Goal: Task Accomplishment & Management: Use online tool/utility

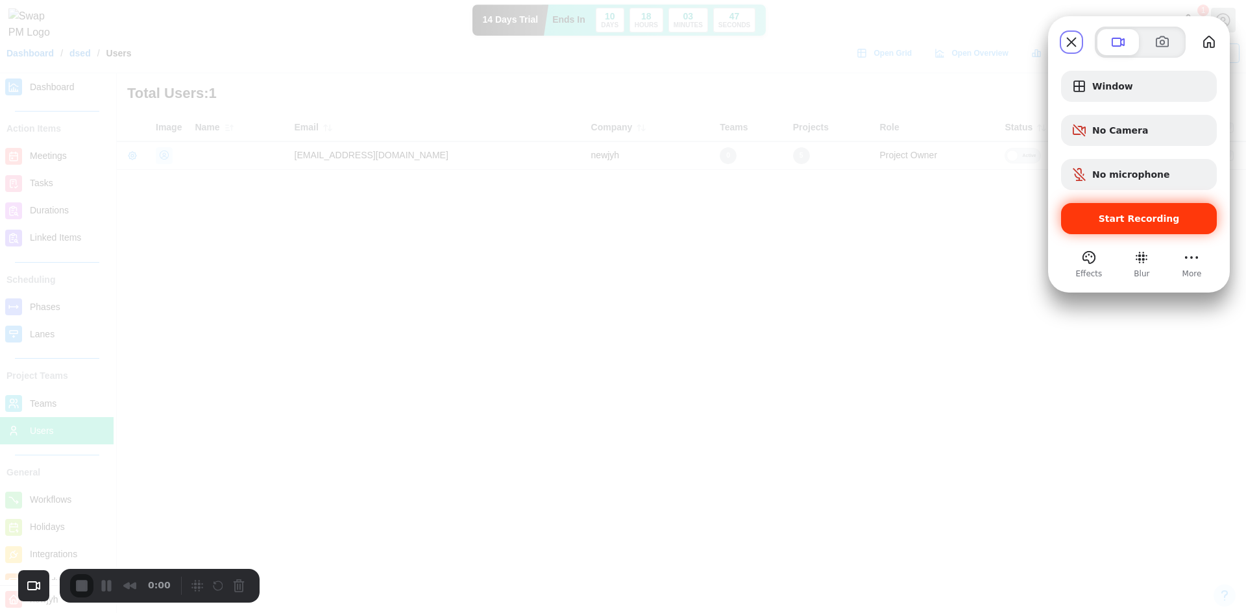
click at [1155, 223] on span "Start Recording" at bounding box center [1139, 219] width 81 height 10
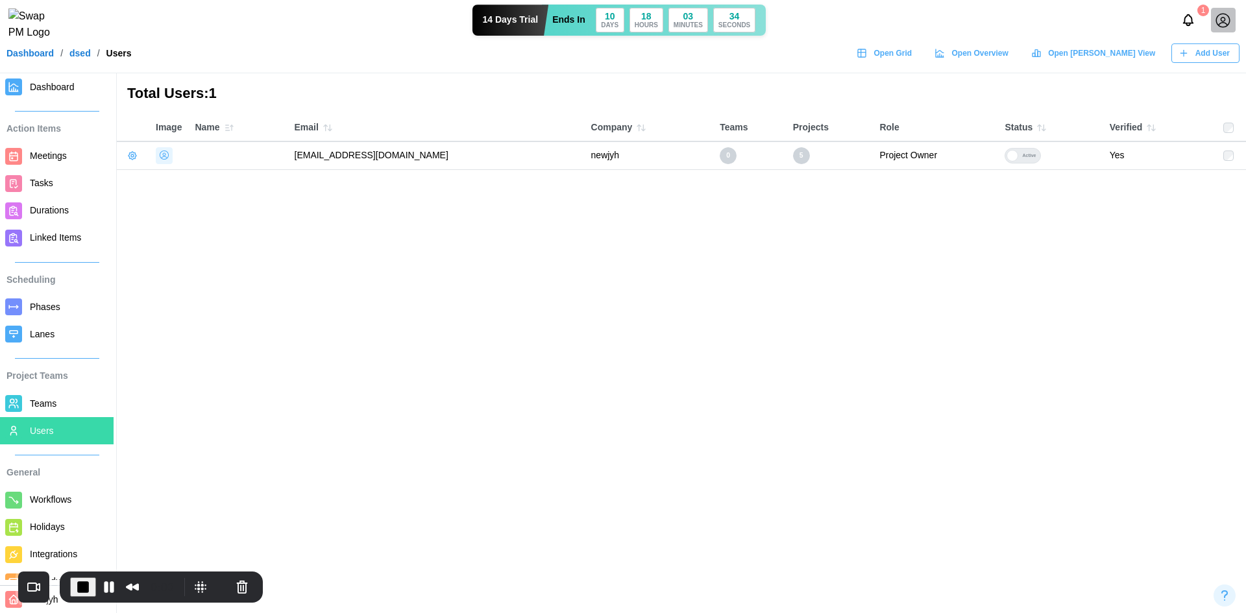
click at [27, 58] on link "Dashboard" at bounding box center [29, 53] width 47 height 9
click at [1233, 19] on div at bounding box center [1223, 20] width 25 height 25
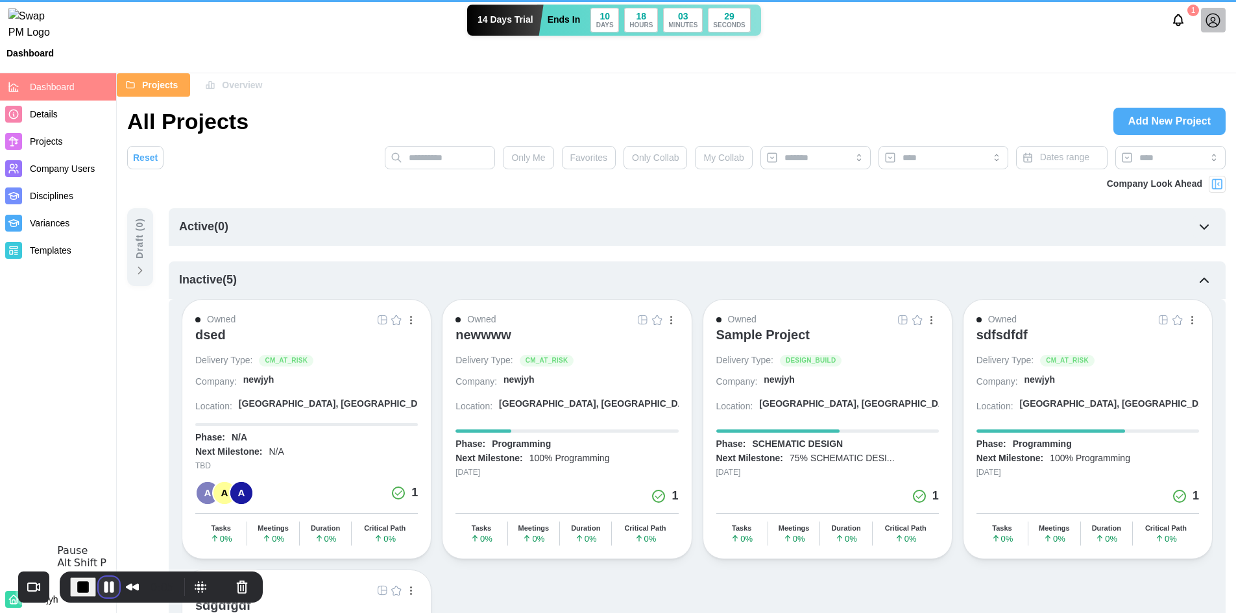
click at [99, 587] on button "Pause Recording" at bounding box center [109, 587] width 21 height 21
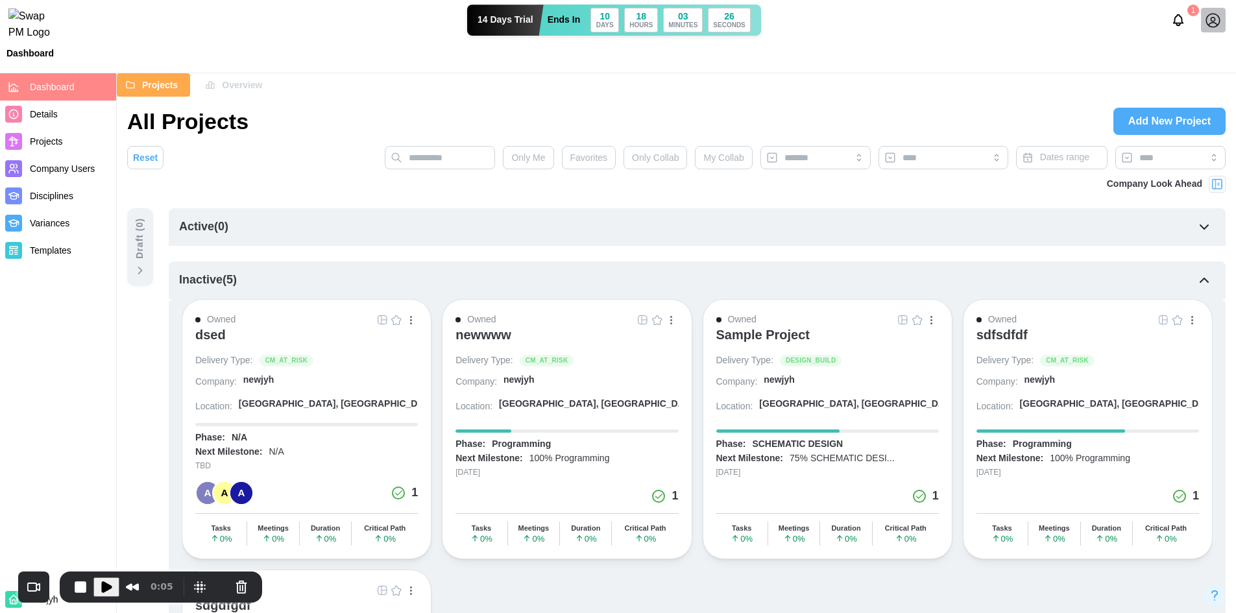
click at [1218, 19] on icon at bounding box center [1214, 20] width 14 height 14
click at [1208, 75] on div "Sign Out" at bounding box center [1205, 80] width 40 height 10
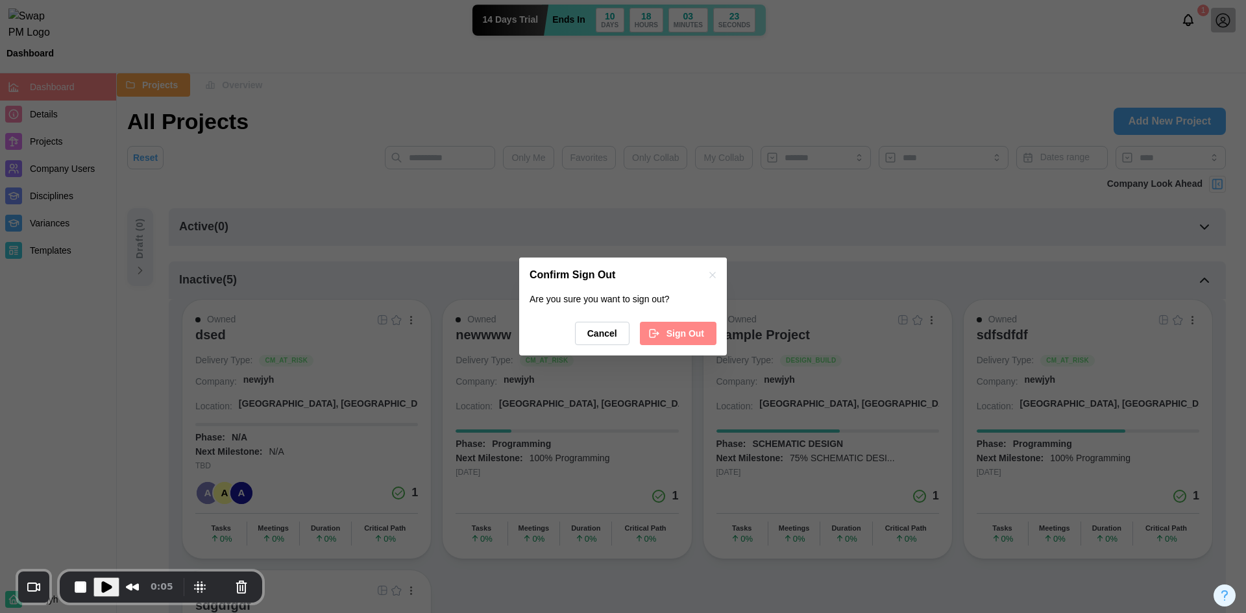
drag, startPoint x: 701, startPoint y: 311, endPoint x: 695, endPoint y: 325, distance: 14.8
click at [700, 316] on div "Are you sure you want to sign out? Cancel Sign Out" at bounding box center [623, 325] width 208 height 64
click at [686, 332] on span "Sign Out" at bounding box center [686, 334] width 38 height 22
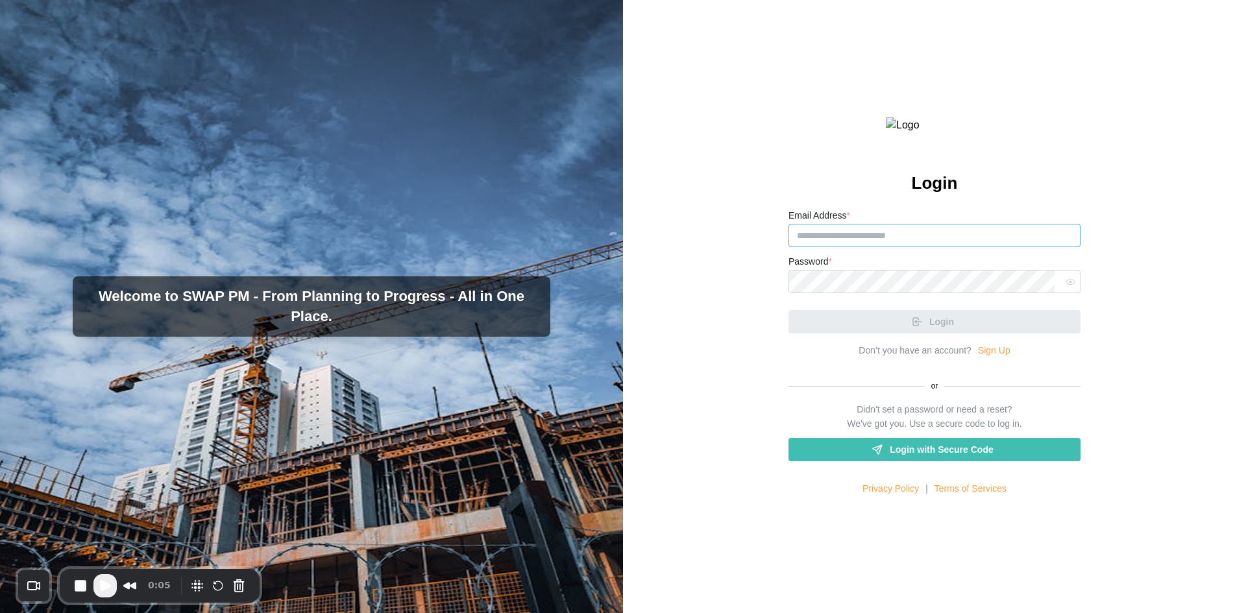
type input "**********"
drag, startPoint x: 970, startPoint y: 265, endPoint x: 965, endPoint y: 275, distance: 10.7
click at [970, 247] on input "**********" at bounding box center [935, 235] width 292 height 23
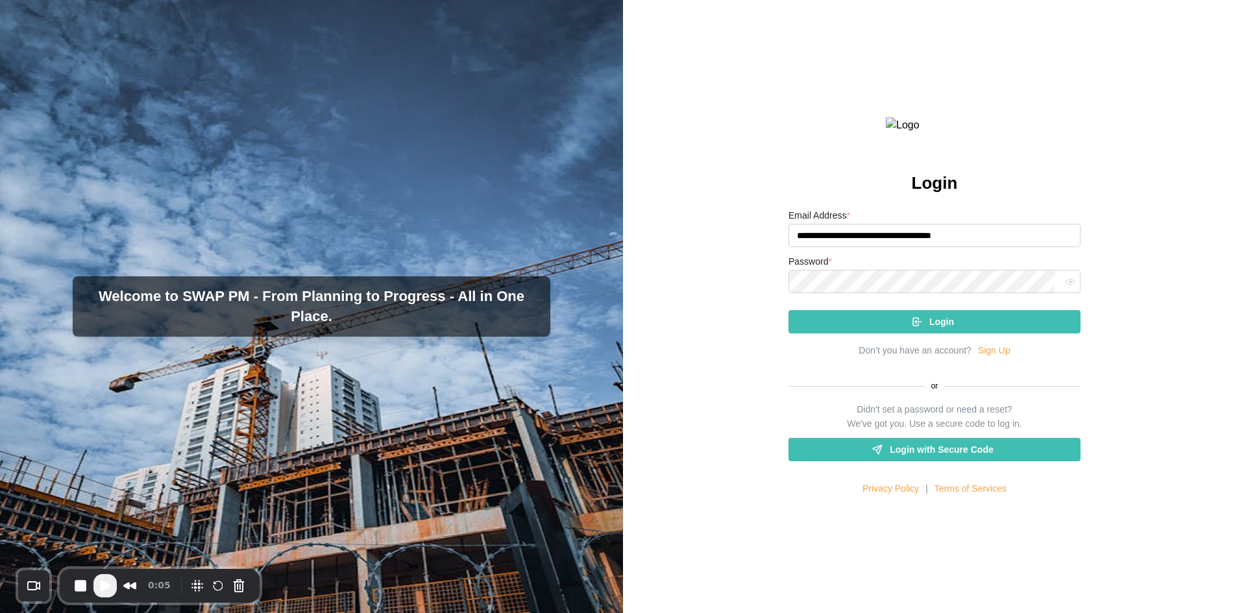
click at [961, 333] on div "Login" at bounding box center [932, 322] width 271 height 22
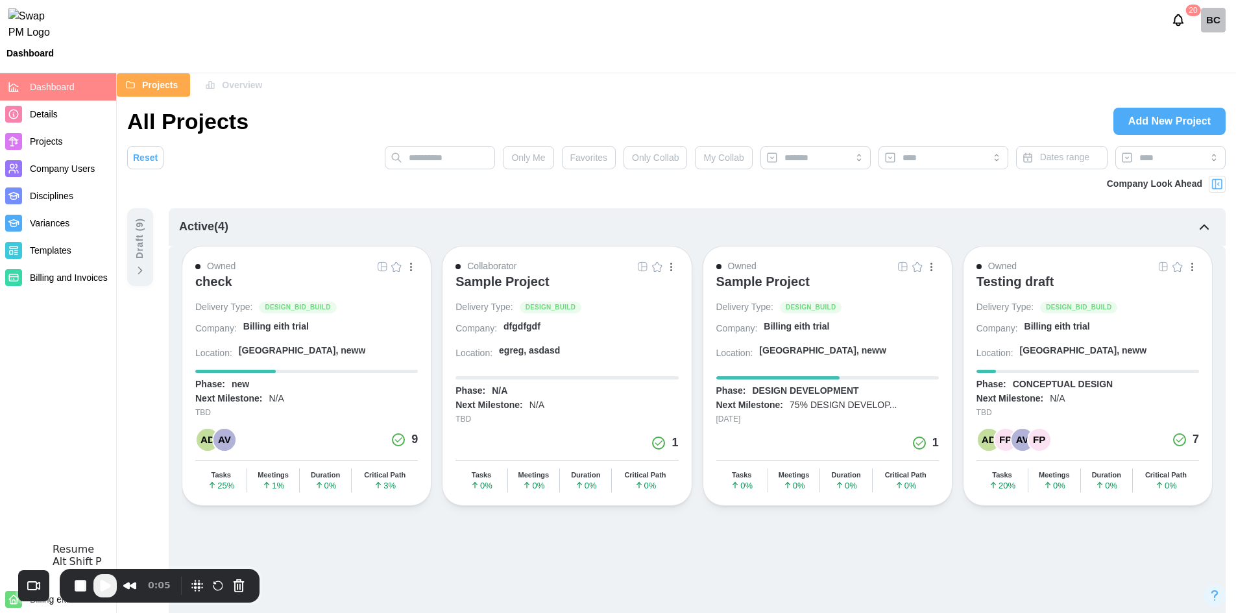
click at [102, 577] on button "Play Recording" at bounding box center [104, 585] width 23 height 23
click at [415, 265] on button "button" at bounding box center [411, 267] width 14 height 14
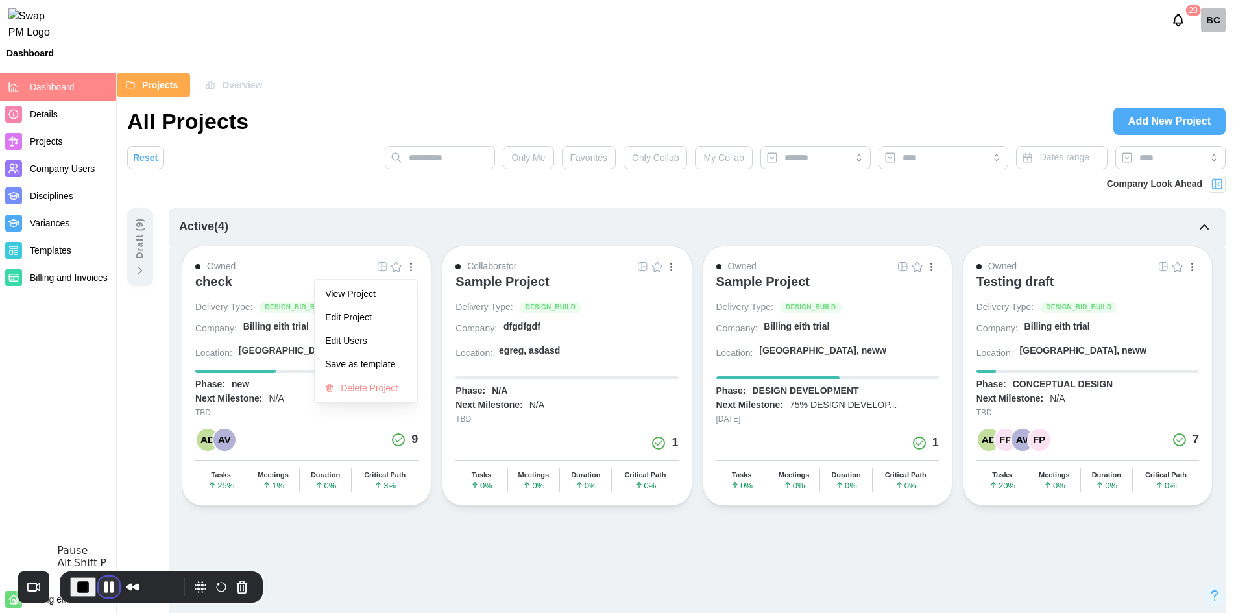
click at [104, 590] on button "Pause Recording" at bounding box center [109, 587] width 21 height 21
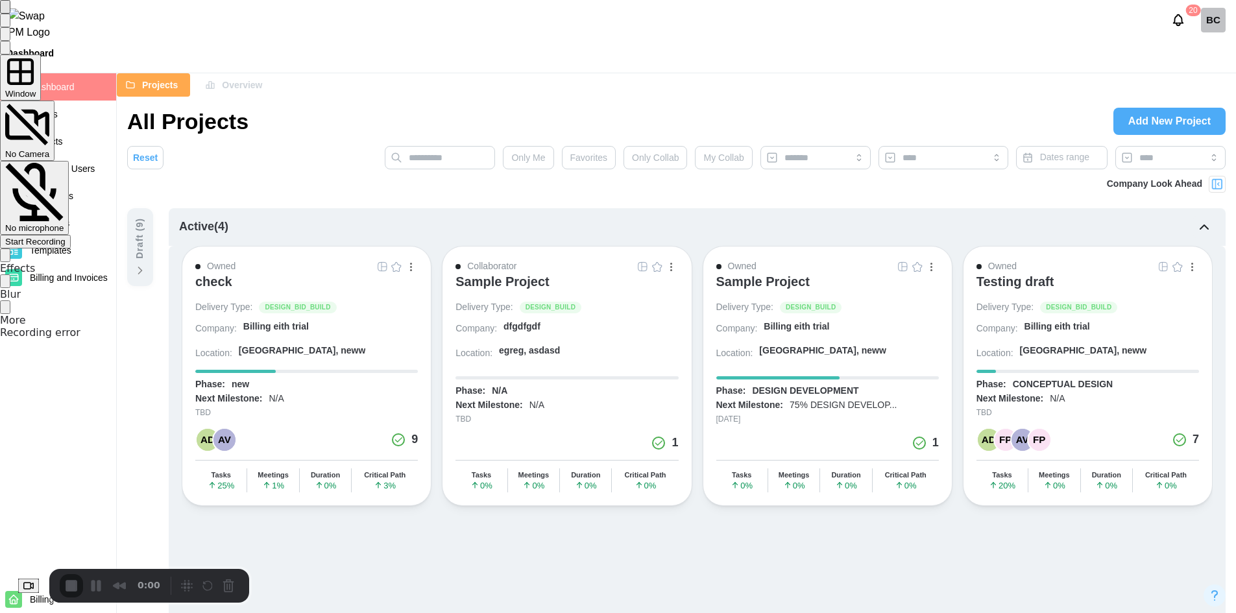
click at [66, 237] on div "Start Recording" at bounding box center [35, 242] width 60 height 10
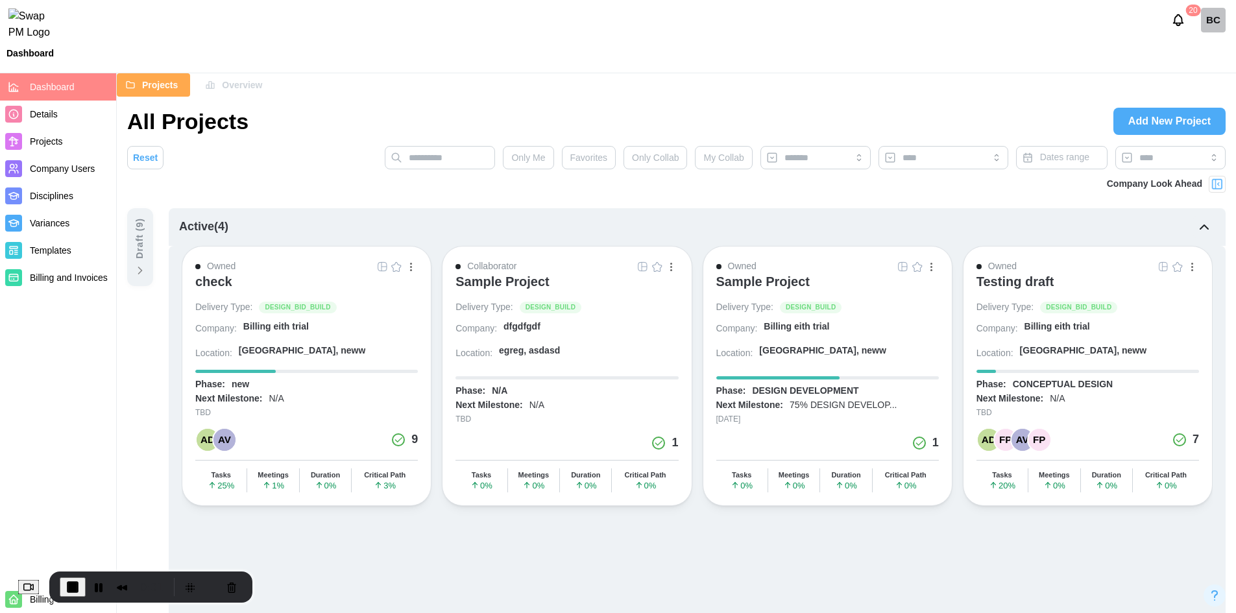
click at [412, 267] on div "button" at bounding box center [411, 267] width 2 height 2
click at [375, 363] on div "Save as template" at bounding box center [366, 364] width 82 height 10
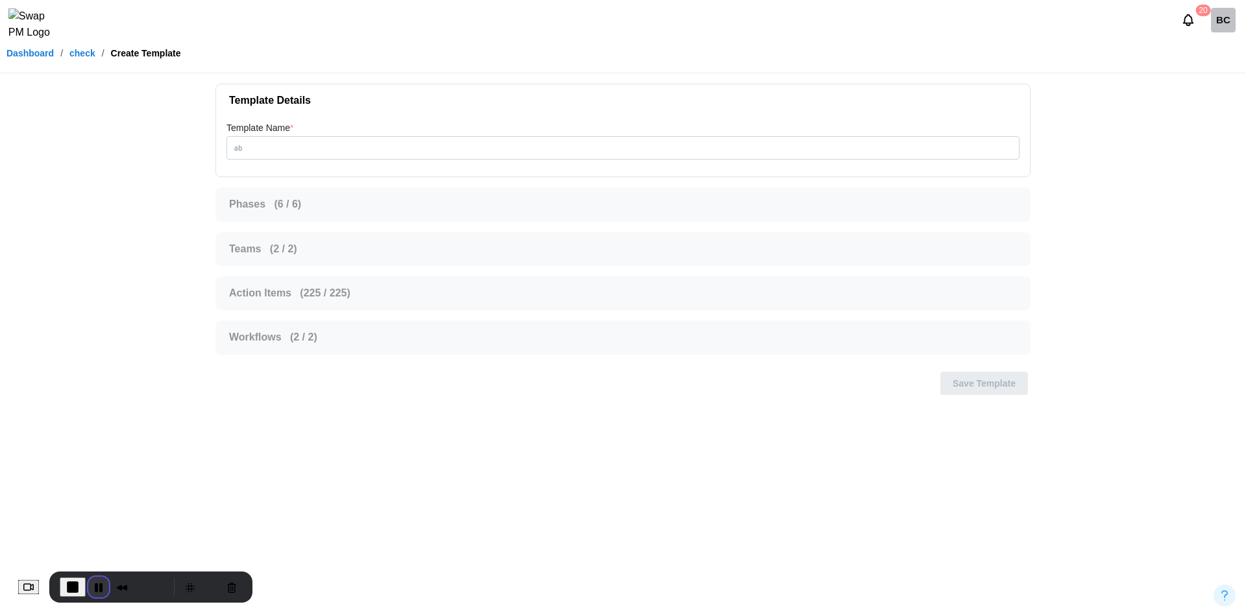
click at [105, 591] on button "Pause Recording" at bounding box center [98, 587] width 21 height 21
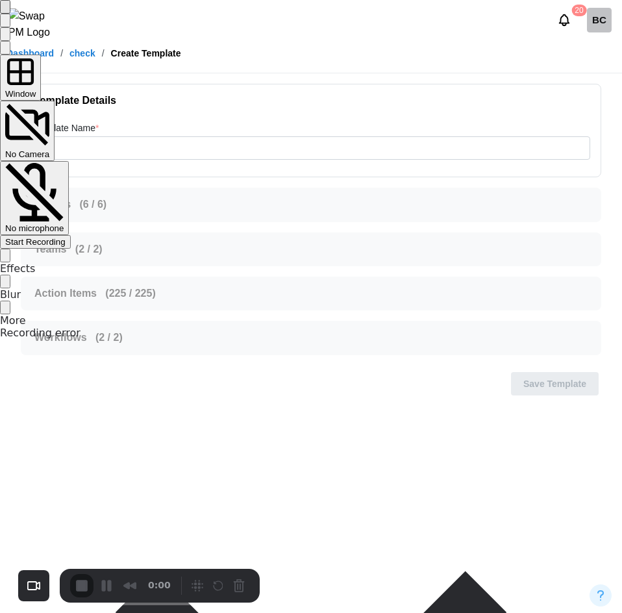
click at [66, 237] on span "Start Recording" at bounding box center [35, 242] width 60 height 10
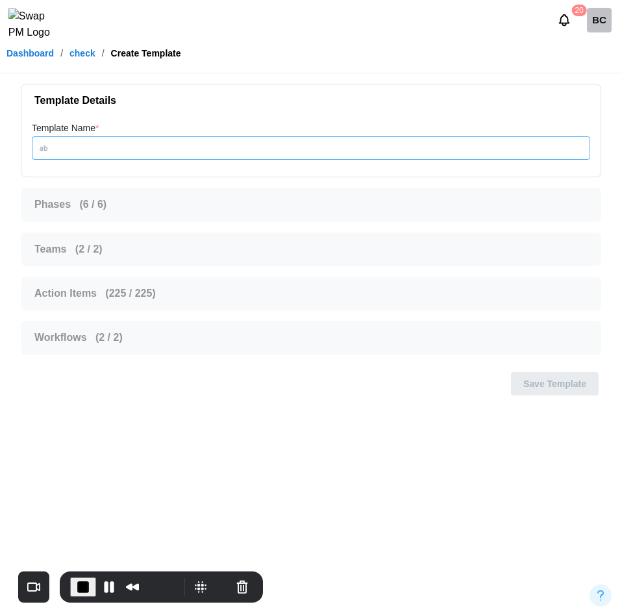
click at [133, 143] on input "Template Name *" at bounding box center [311, 147] width 558 height 23
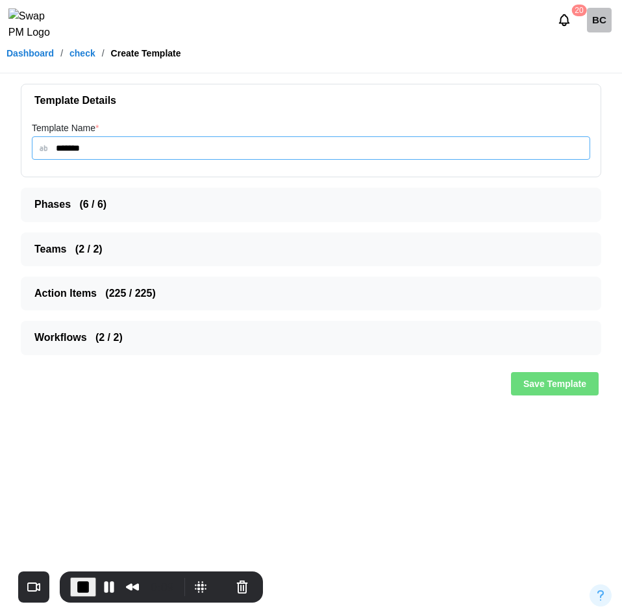
type input "*******"
click at [194, 206] on span "Phases ( 6 / 6 )" at bounding box center [305, 204] width 543 height 32
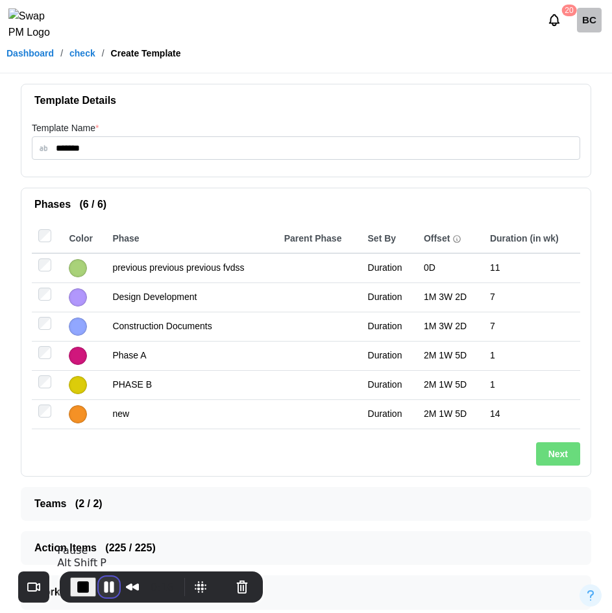
click at [108, 584] on button "Pause Recording" at bounding box center [109, 586] width 21 height 21
click at [106, 582] on span "Play Recording" at bounding box center [107, 587] width 16 height 16
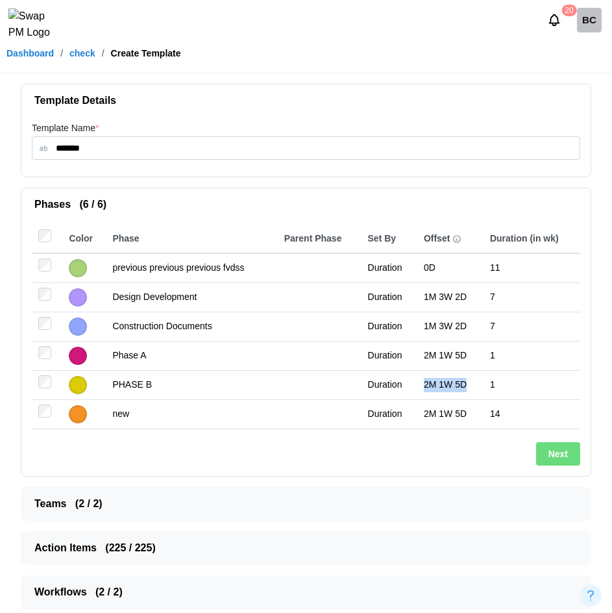
drag, startPoint x: 440, startPoint y: 384, endPoint x: 418, endPoint y: 385, distance: 22.1
click at [418, 385] on td "2M 1W 5D" at bounding box center [450, 384] width 66 height 29
click at [331, 503] on span "Teams ( 2 / 2 )" at bounding box center [300, 503] width 533 height 32
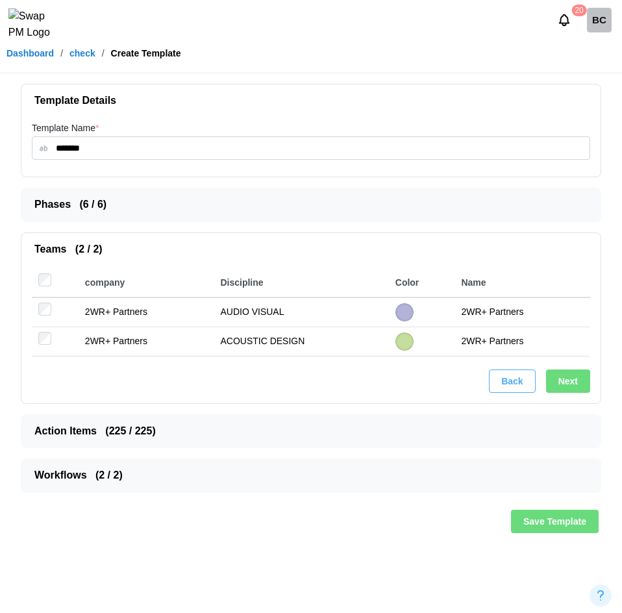
drag, startPoint x: 202, startPoint y: 432, endPoint x: 609, endPoint y: 284, distance: 433.0
click at [202, 432] on span "Action Items ( 225 / 225 )" at bounding box center [305, 431] width 543 height 32
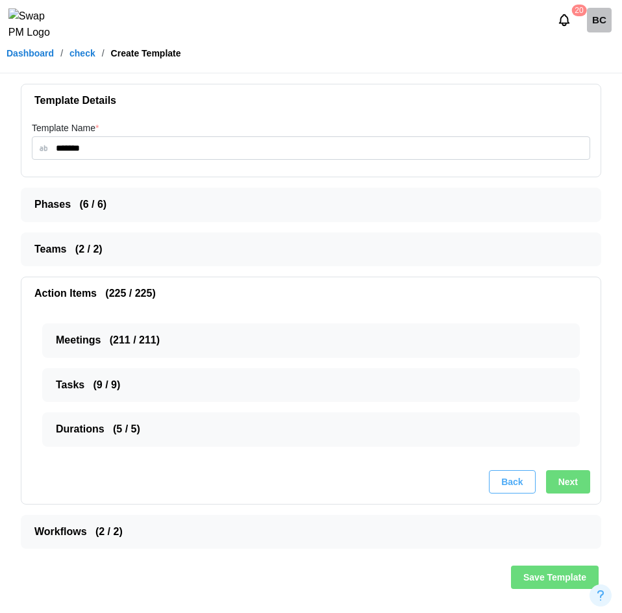
drag, startPoint x: 209, startPoint y: 341, endPoint x: 223, endPoint y: 358, distance: 21.2
click at [209, 341] on span "Meetings ( 211 / 211 )" at bounding box center [306, 340] width 500 height 32
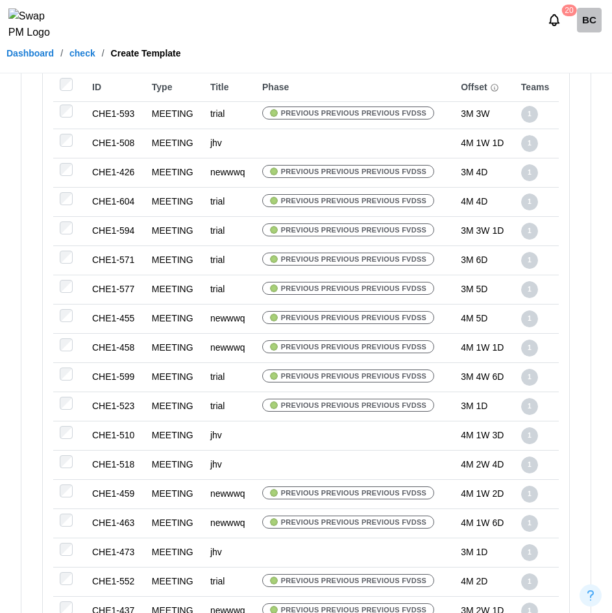
scroll to position [5647, 0]
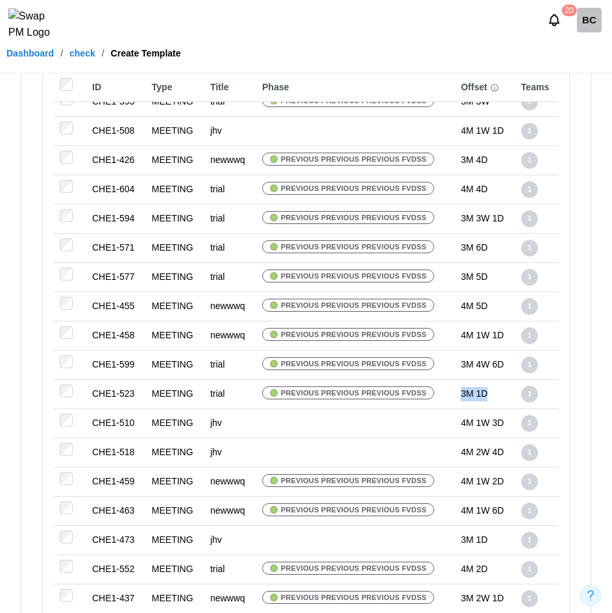
drag, startPoint x: 491, startPoint y: 395, endPoint x: 454, endPoint y: 397, distance: 37.1
click at [454, 397] on td "3M 1D" at bounding box center [484, 393] width 60 height 29
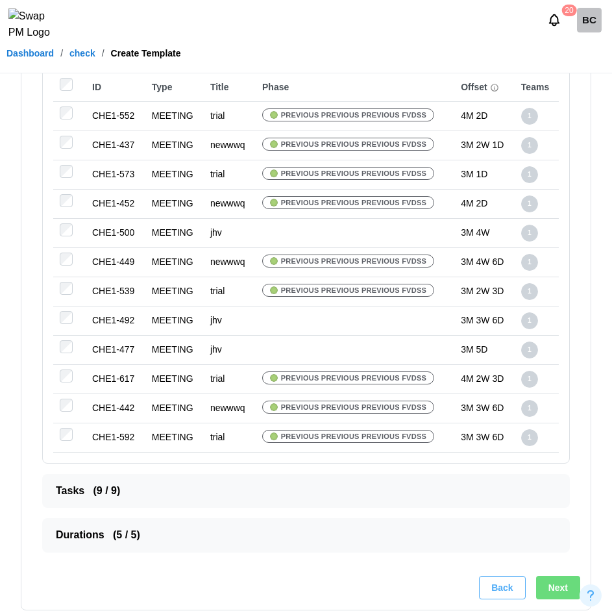
scroll to position [6195, 0]
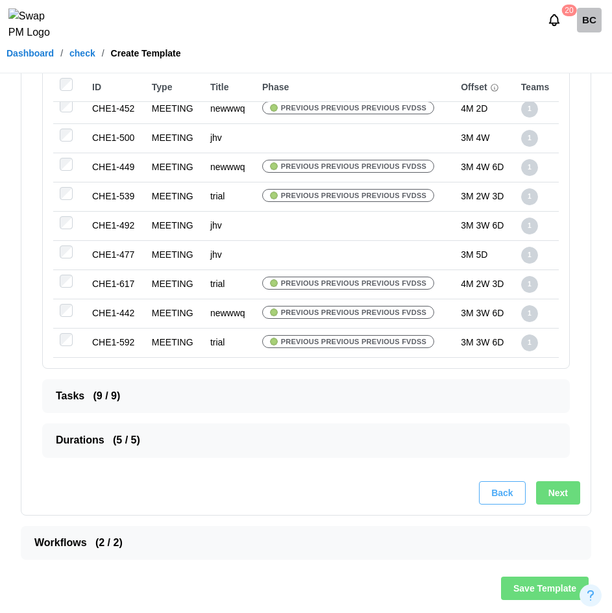
click at [280, 542] on span "Workflows ( 2 / 2 )" at bounding box center [300, 542] width 533 height 32
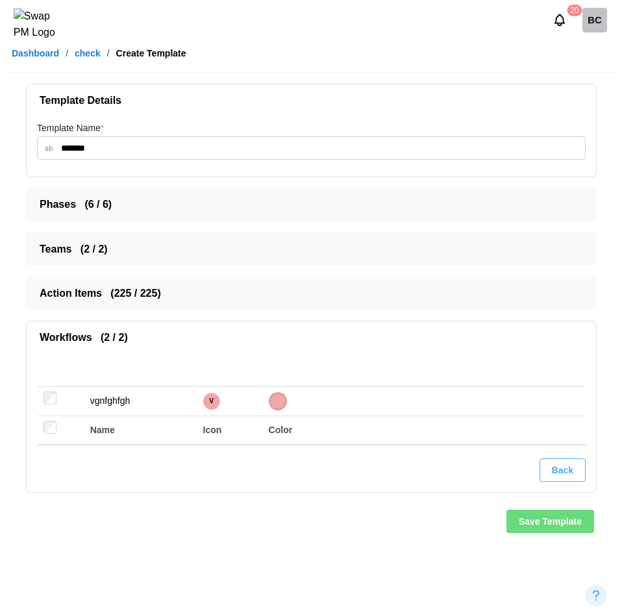
scroll to position [0, 0]
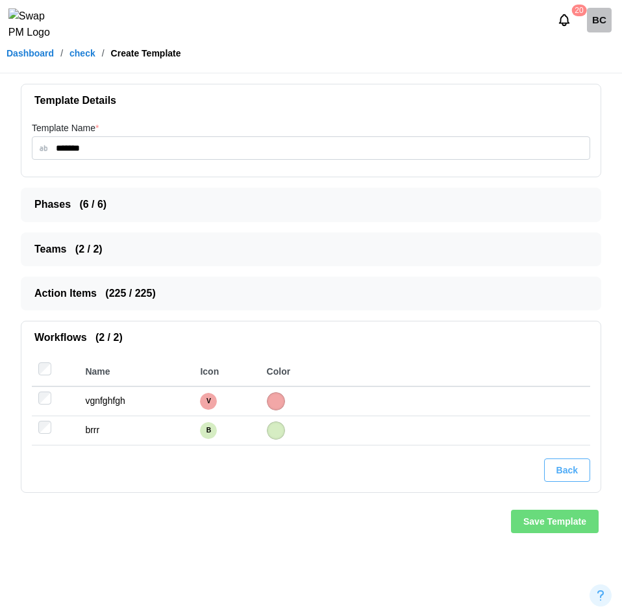
click at [530, 524] on span "Save Template" at bounding box center [554, 521] width 63 height 22
